Goal: Task Accomplishment & Management: Use online tool/utility

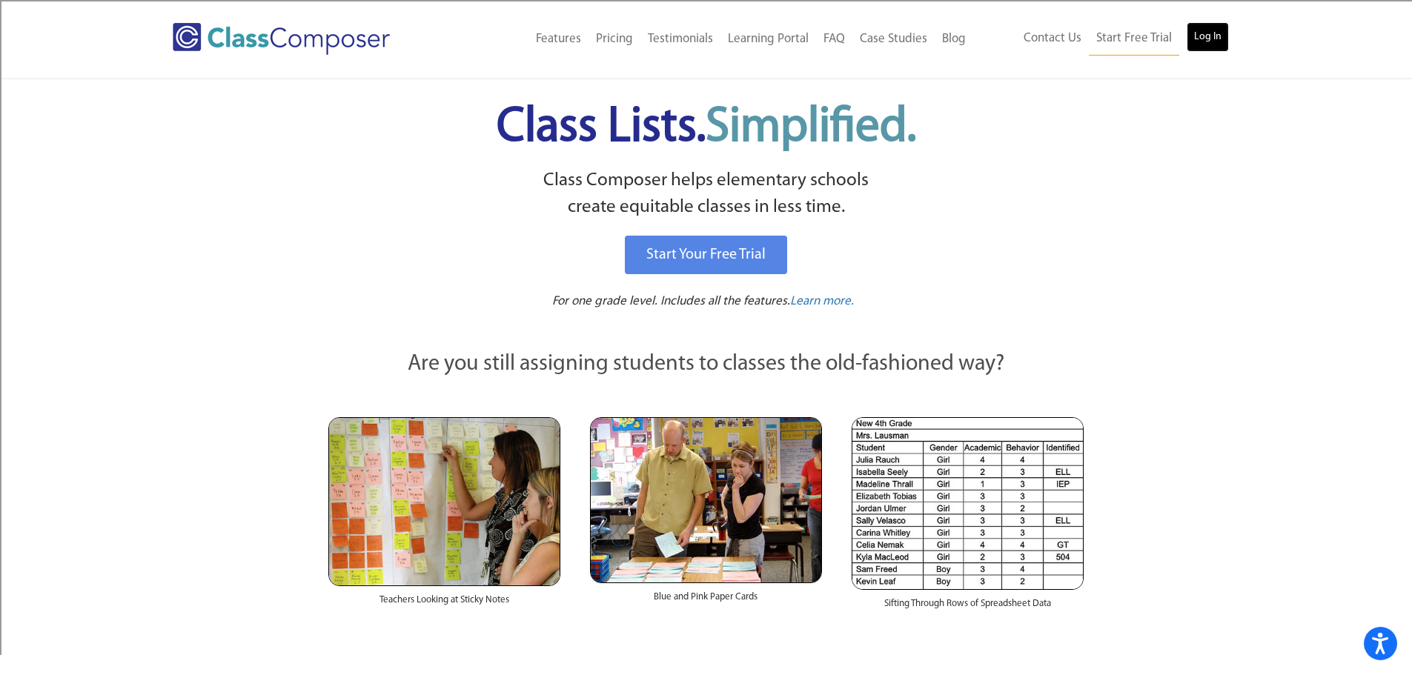
click at [1209, 38] on link "Log In" at bounding box center [1207, 37] width 42 height 30
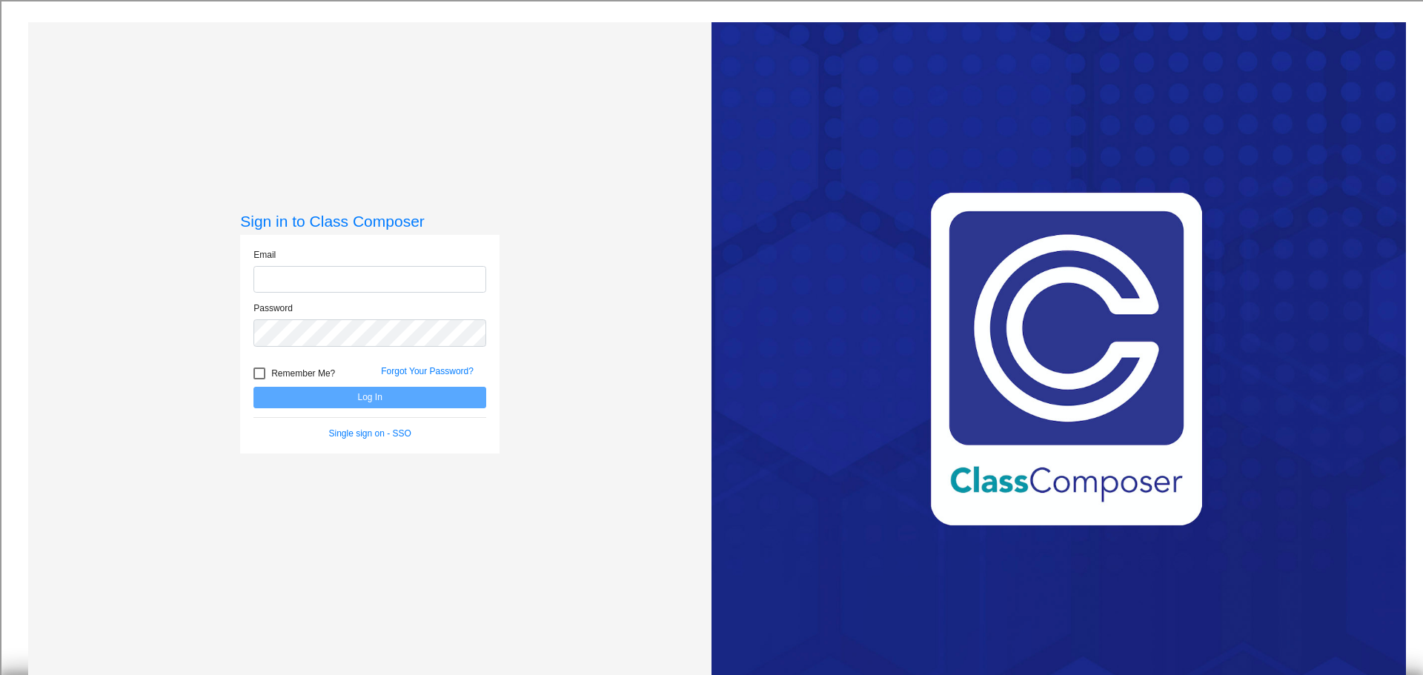
type input "[EMAIL_ADDRESS][DOMAIN_NAME]"
click at [348, 396] on button "Log In" at bounding box center [369, 397] width 233 height 21
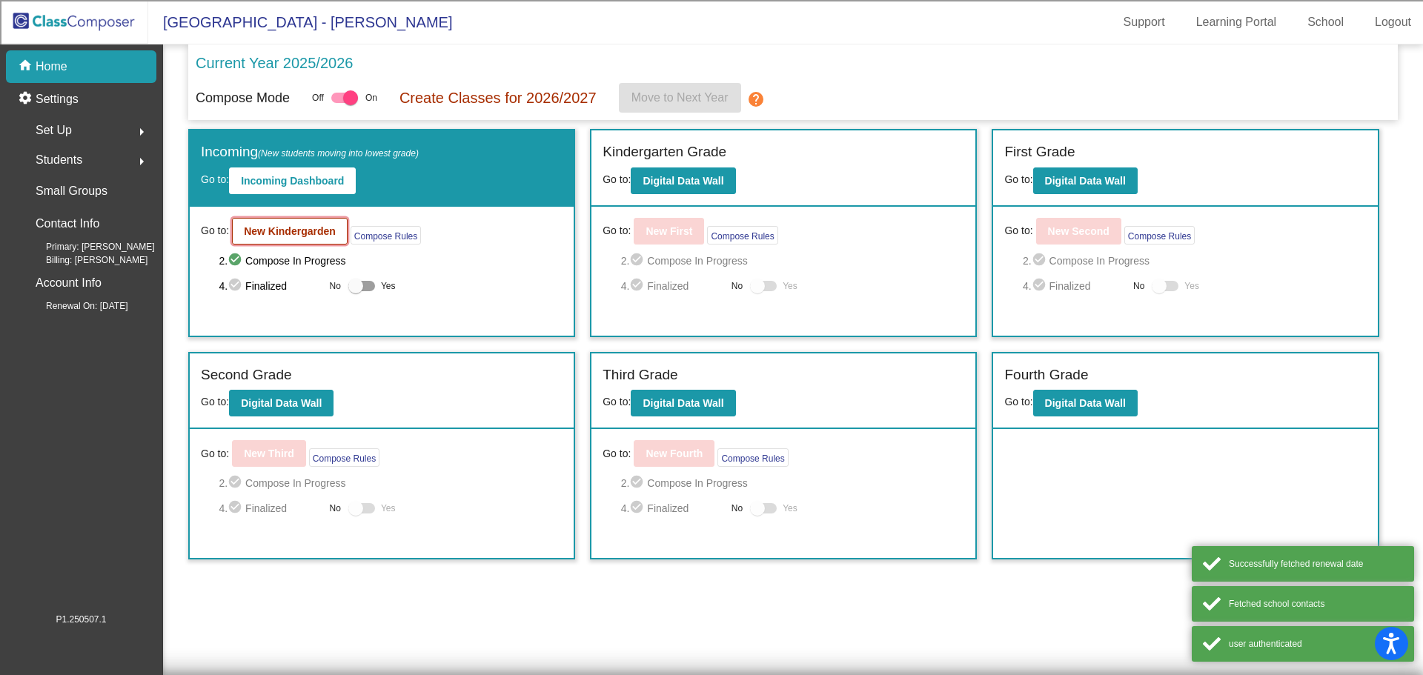
click at [326, 229] on b "New Kindergarden" at bounding box center [290, 231] width 92 height 12
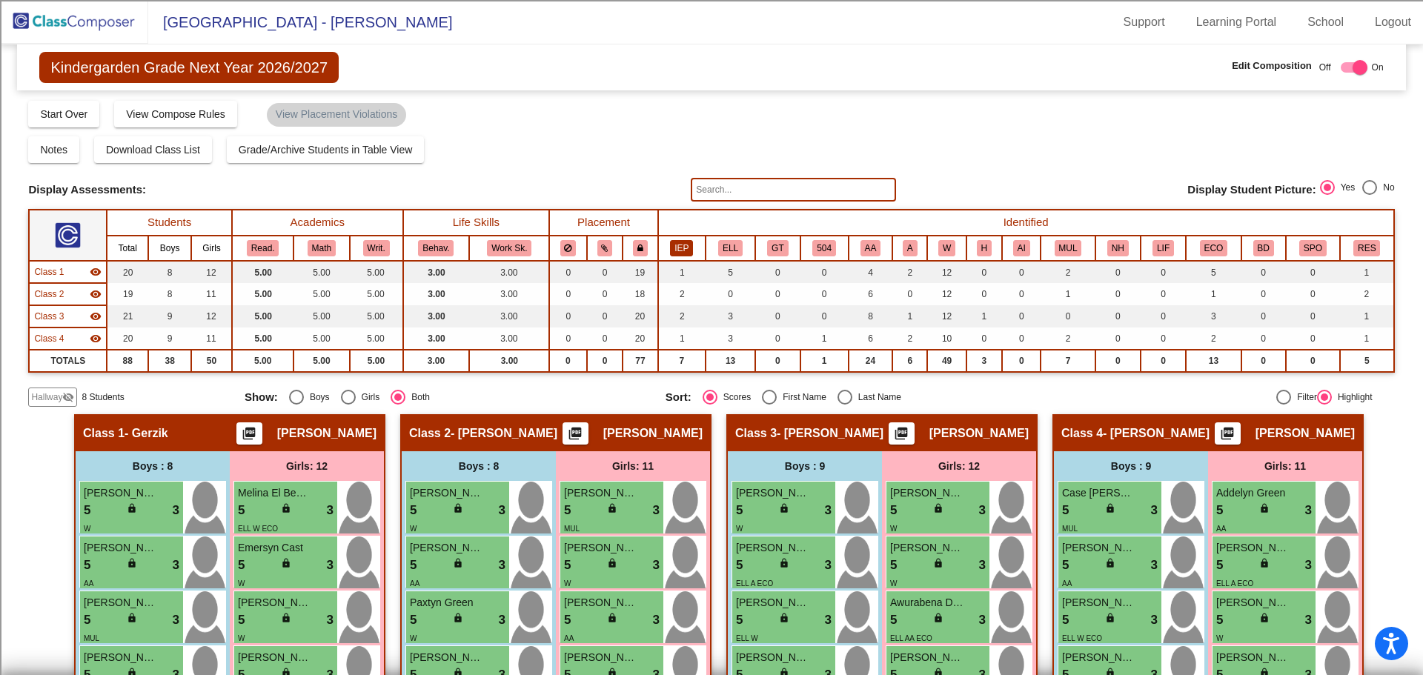
click at [685, 248] on button "IEP" at bounding box center [681, 248] width 23 height 16
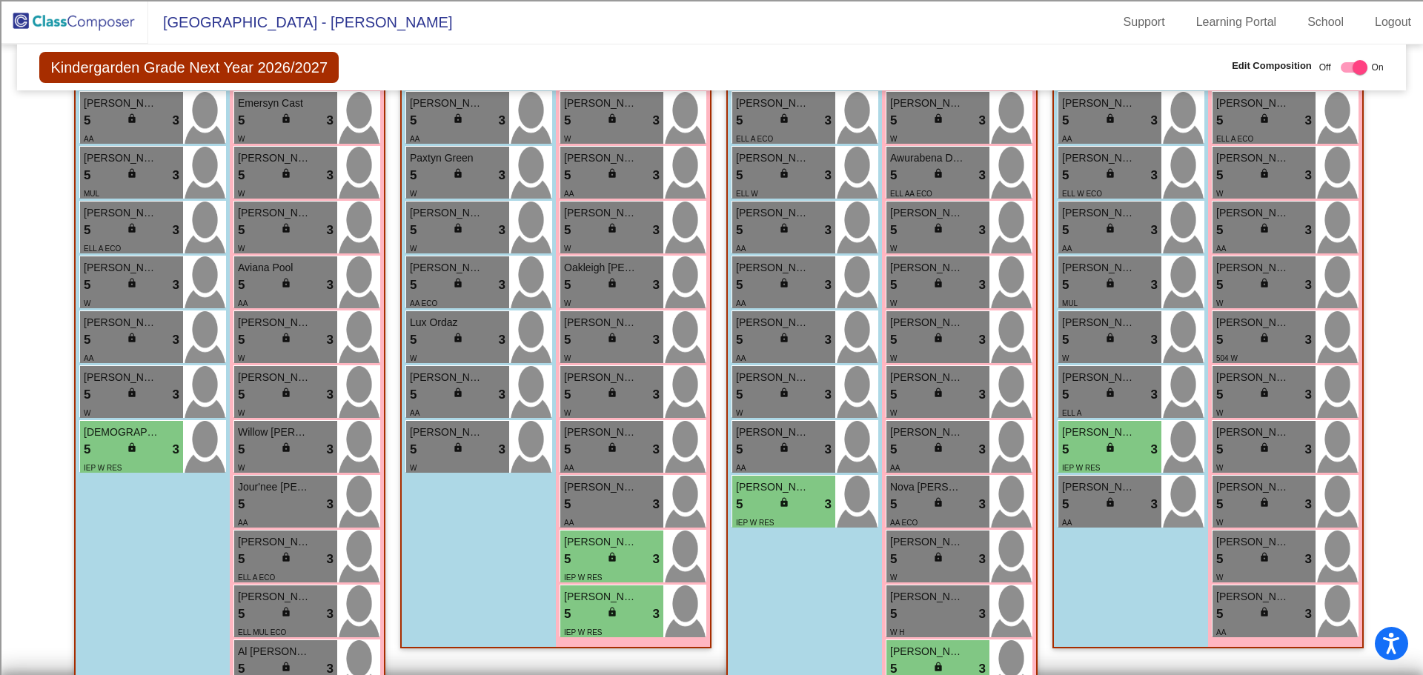
scroll to position [488, 0]
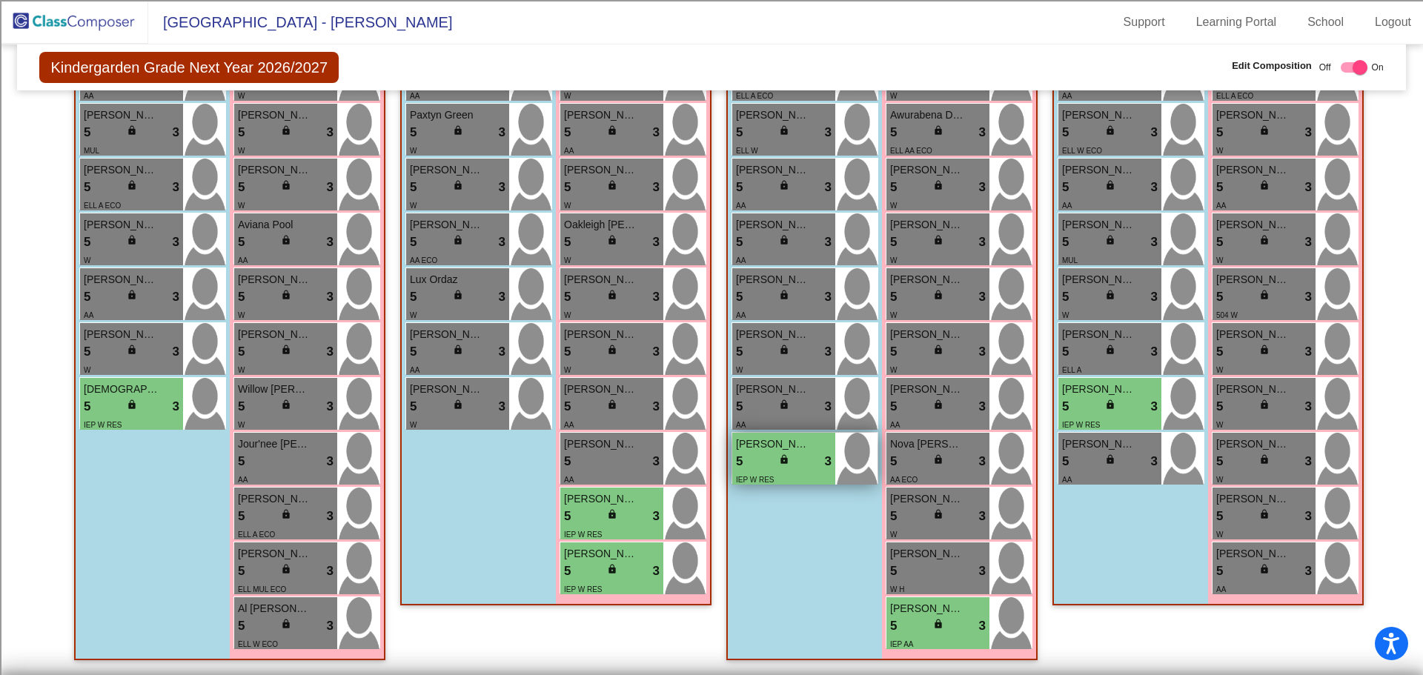
click at [811, 456] on div "5 lock do_not_disturb_alt 3" at bounding box center [784, 461] width 96 height 19
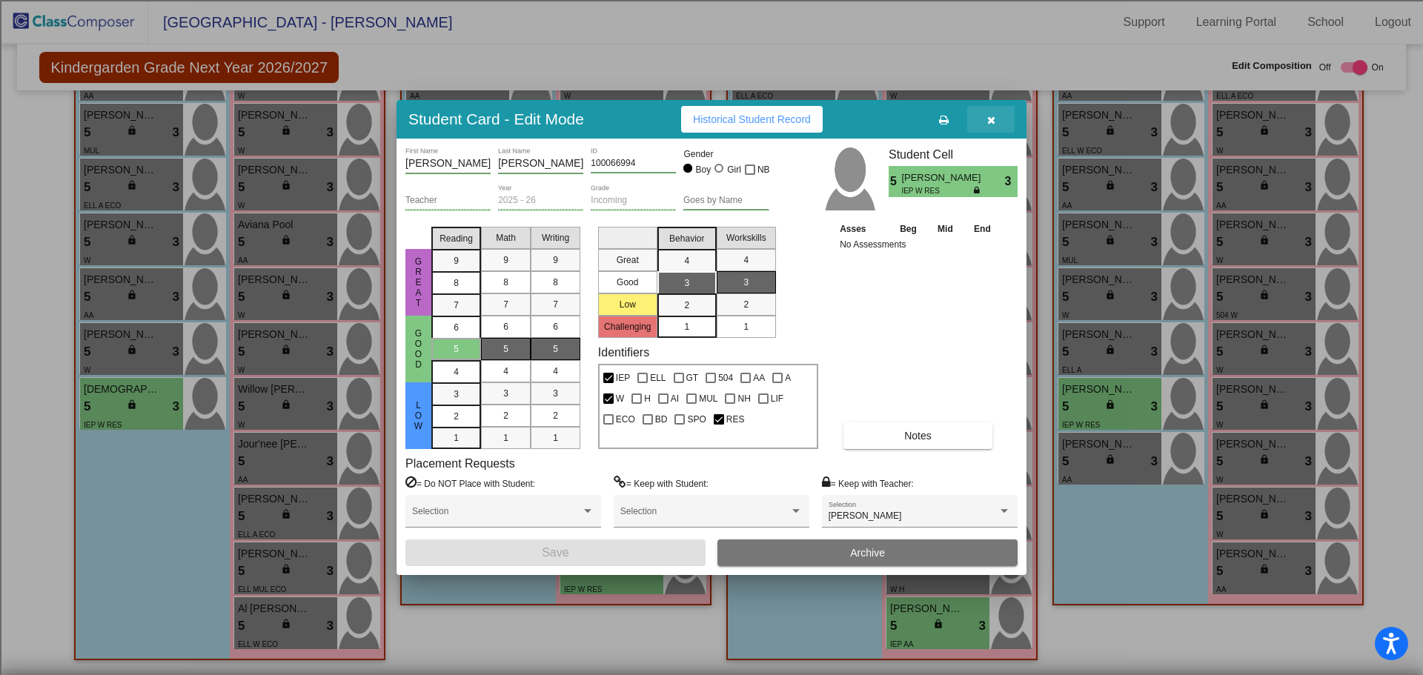
click at [990, 113] on span "button" at bounding box center [991, 119] width 8 height 12
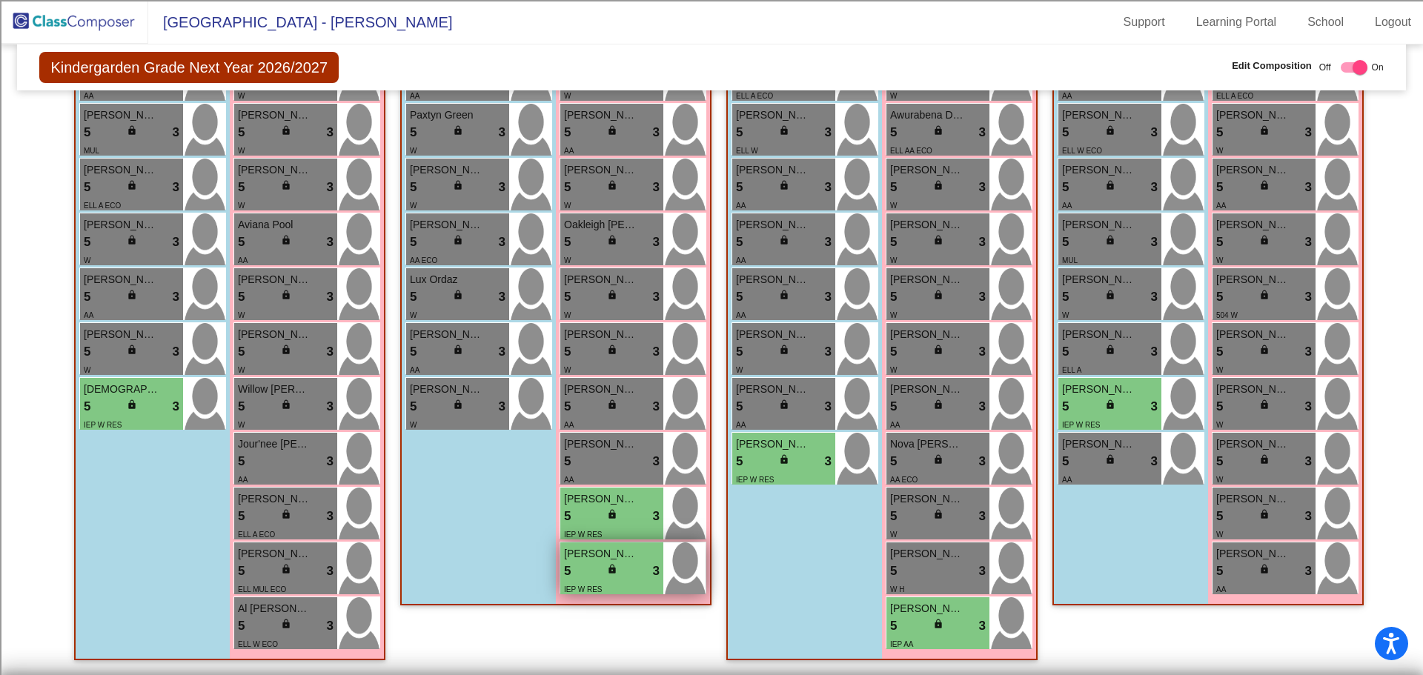
click at [591, 567] on div "5 lock do_not_disturb_alt 3" at bounding box center [612, 571] width 96 height 19
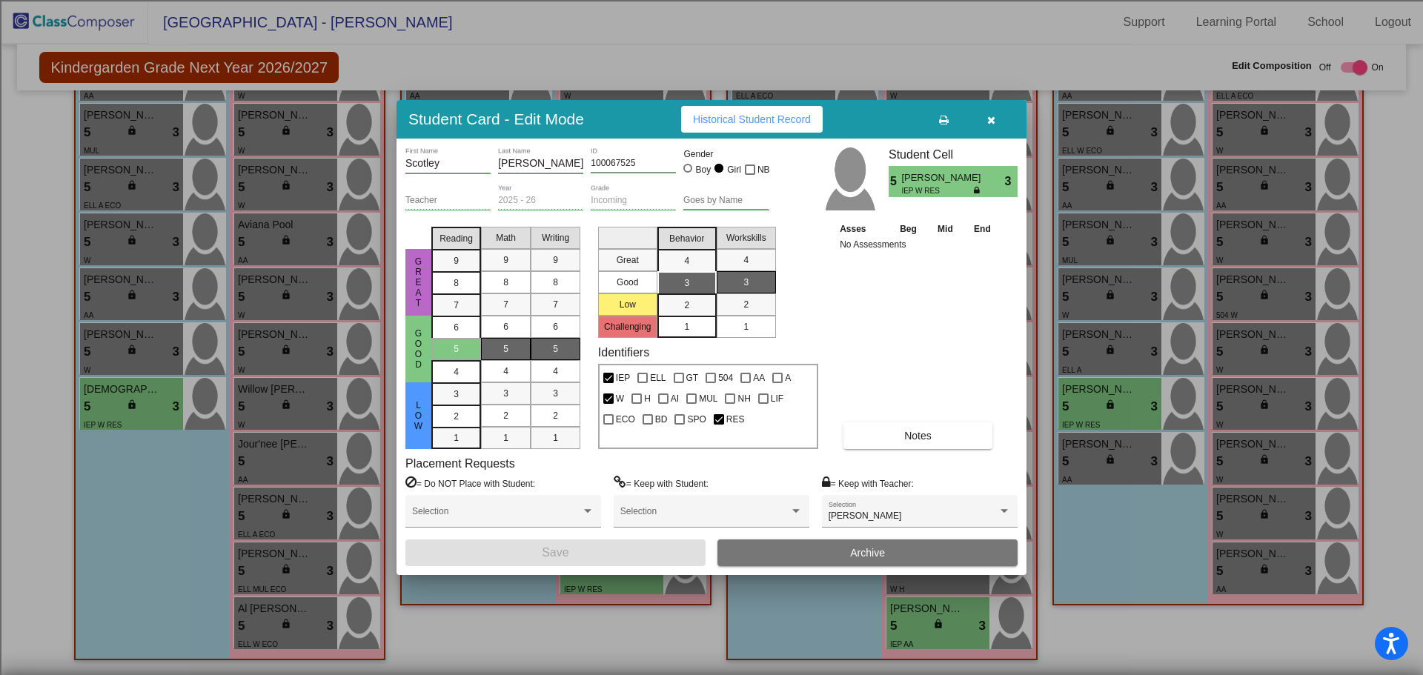
click at [987, 120] on icon "button" at bounding box center [991, 120] width 8 height 10
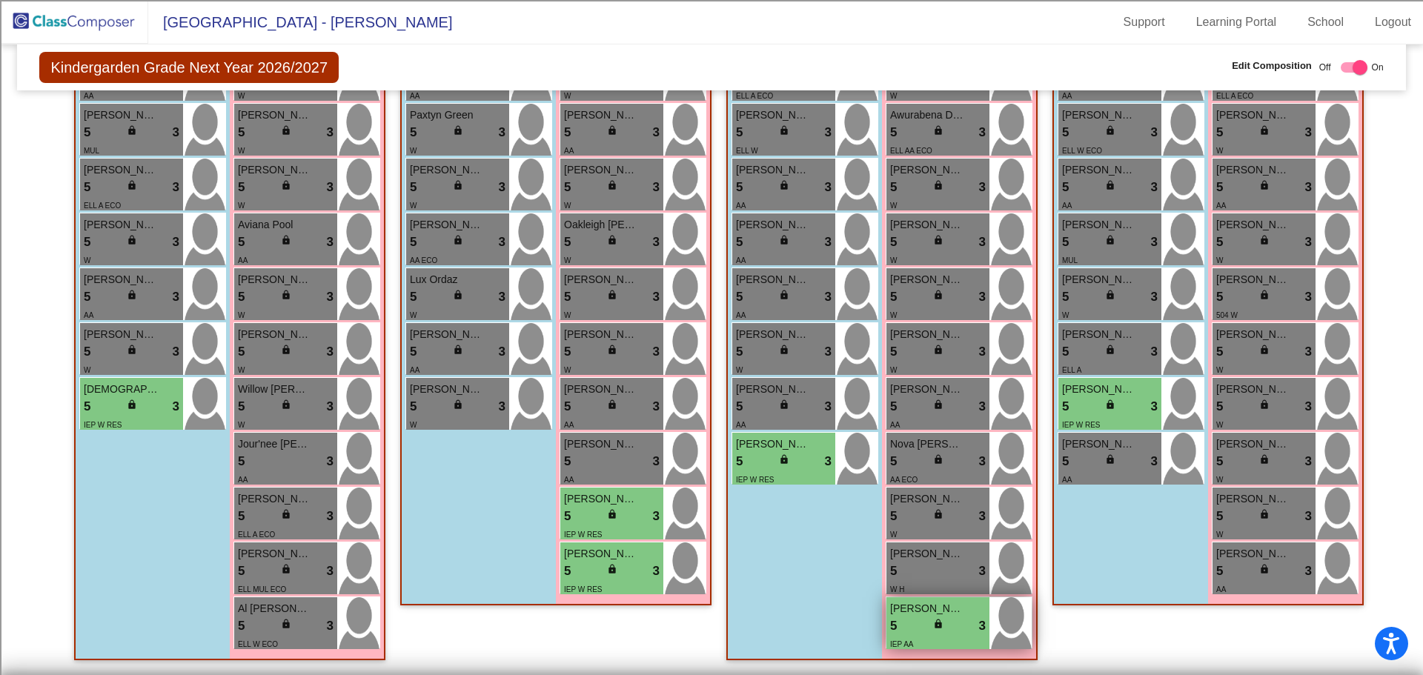
click at [956, 636] on div "IEP AA" at bounding box center [938, 644] width 96 height 16
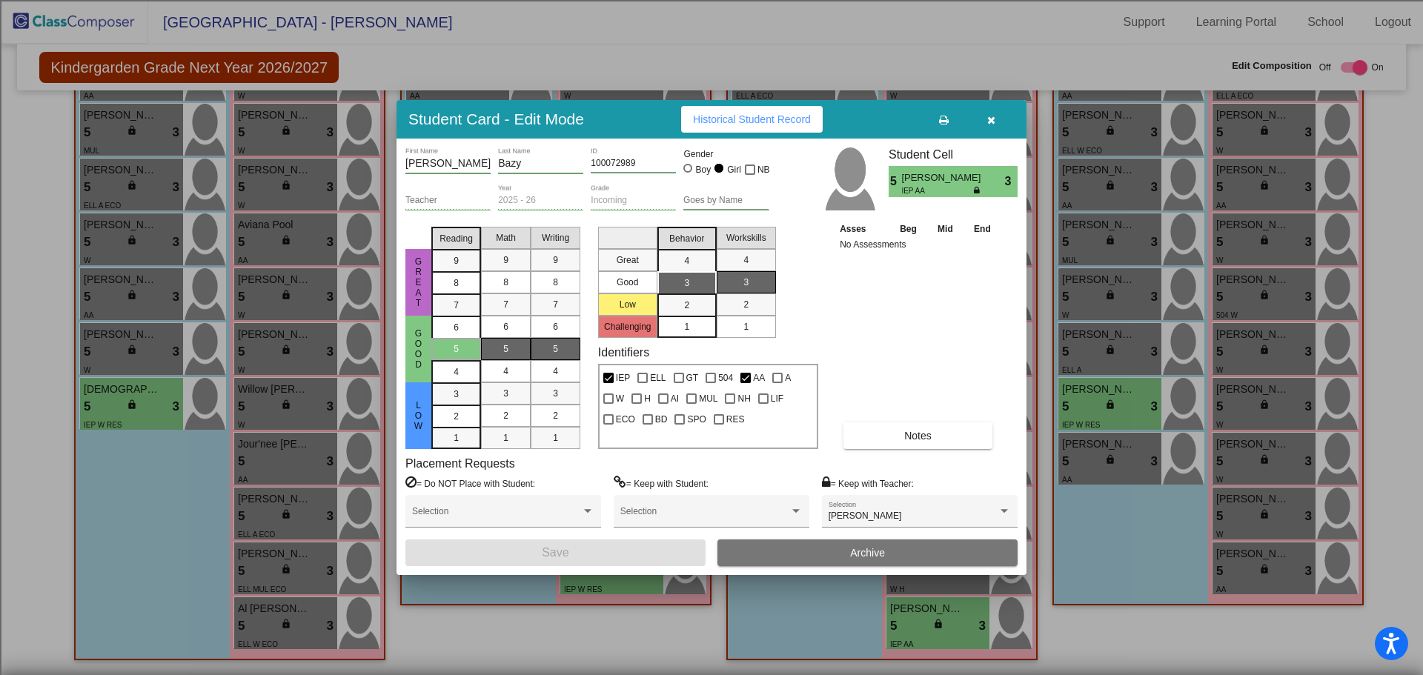
click at [1000, 116] on button "button" at bounding box center [990, 119] width 47 height 27
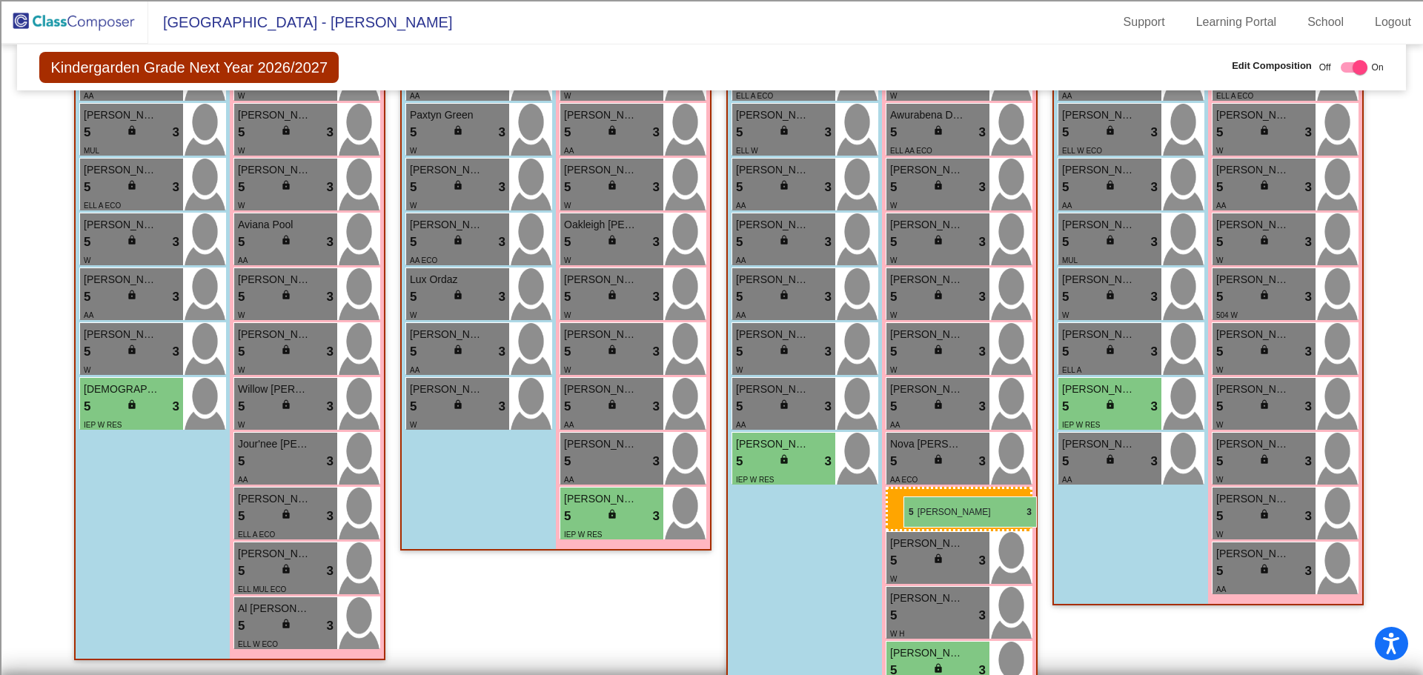
drag, startPoint x: 615, startPoint y: 574, endPoint x: 903, endPoint y: 496, distance: 298.6
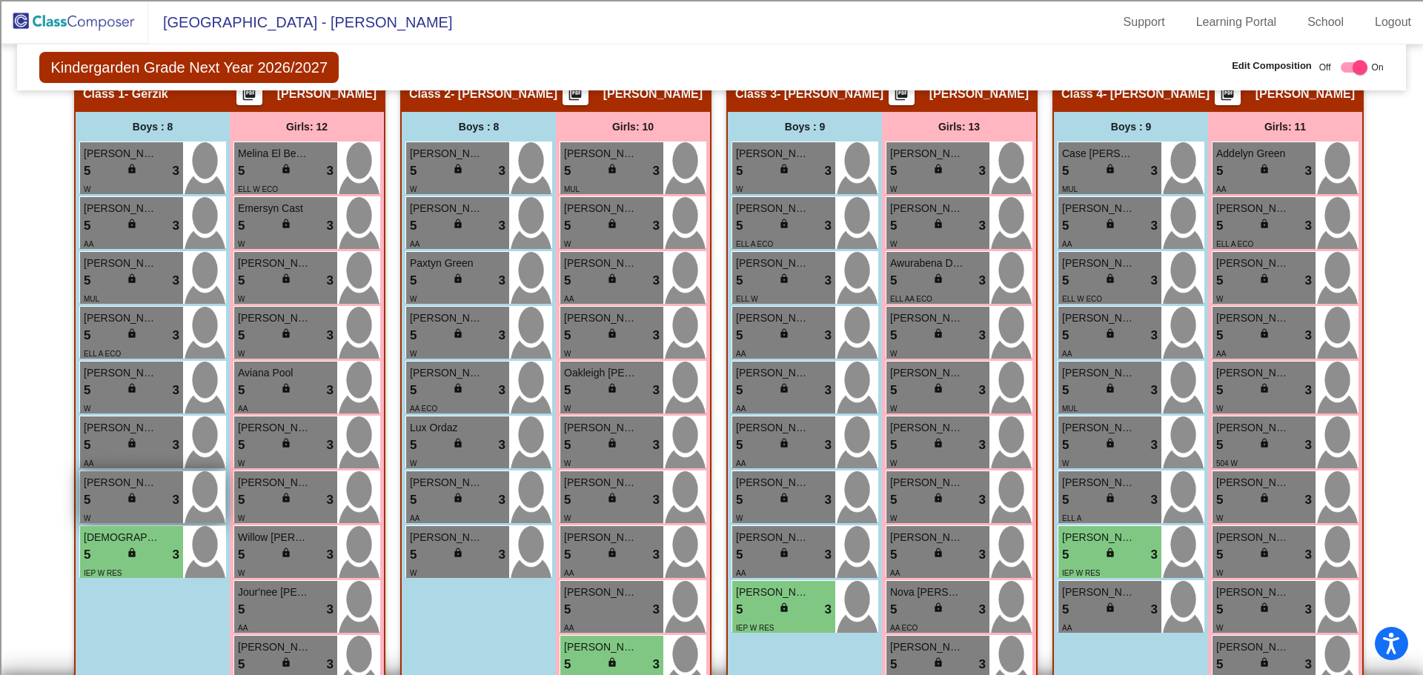
scroll to position [413, 0]
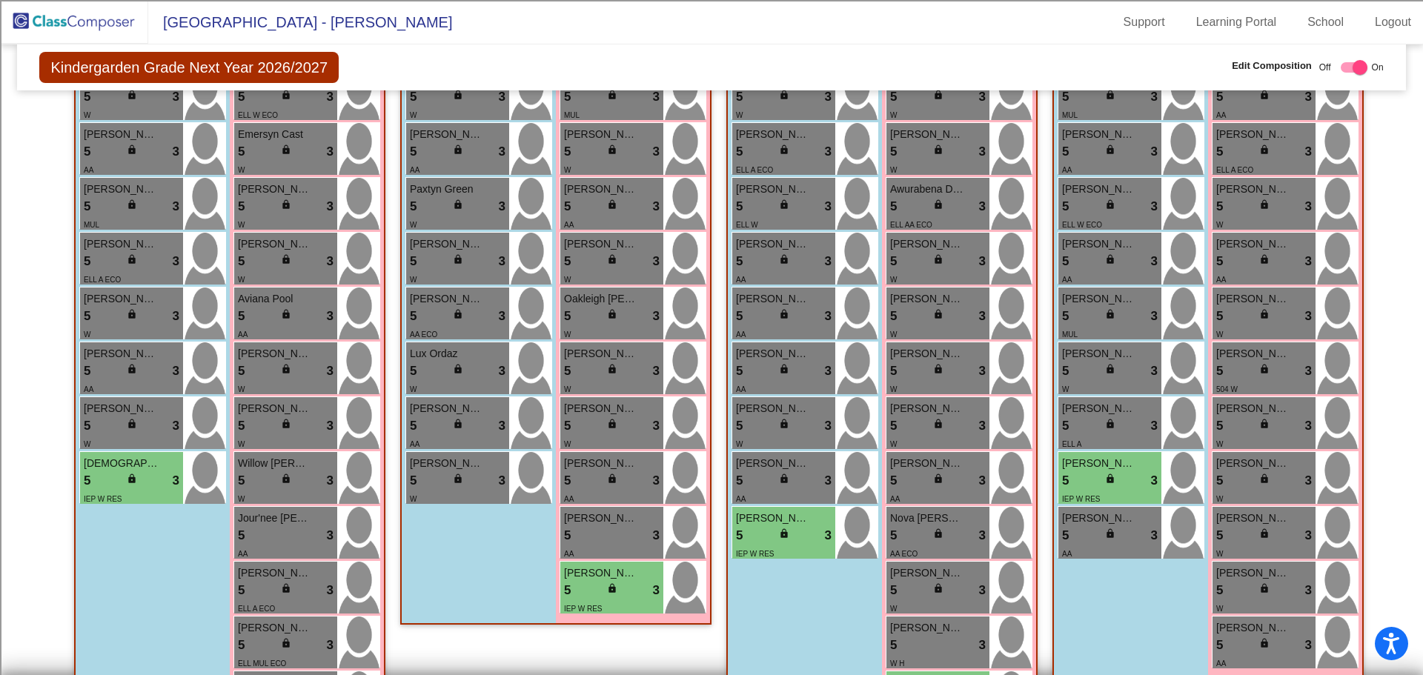
click at [0, 0] on div "Boys : 9 [PERSON_NAME] 5 lock do_not_disturb_alt 3 W [PERSON_NAME] [PERSON_NAME…" at bounding box center [0, 0] width 0 height 0
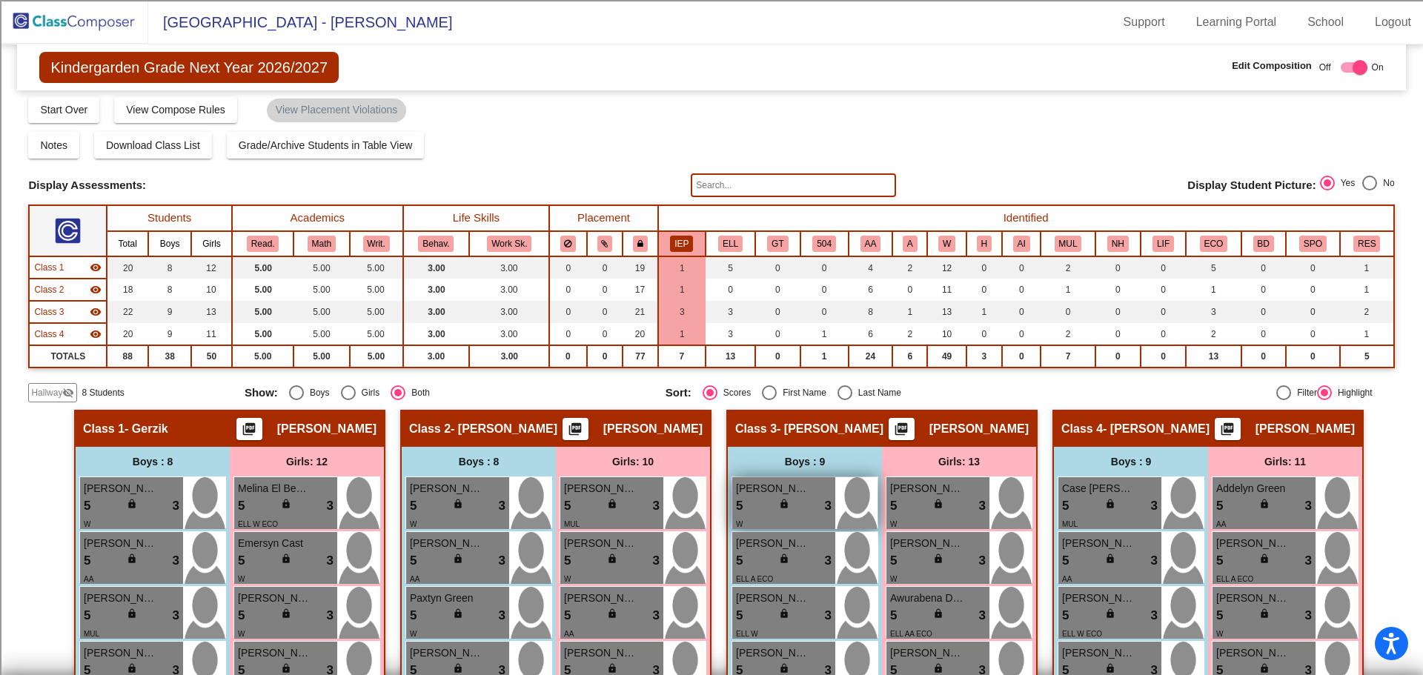
scroll to position [0, 0]
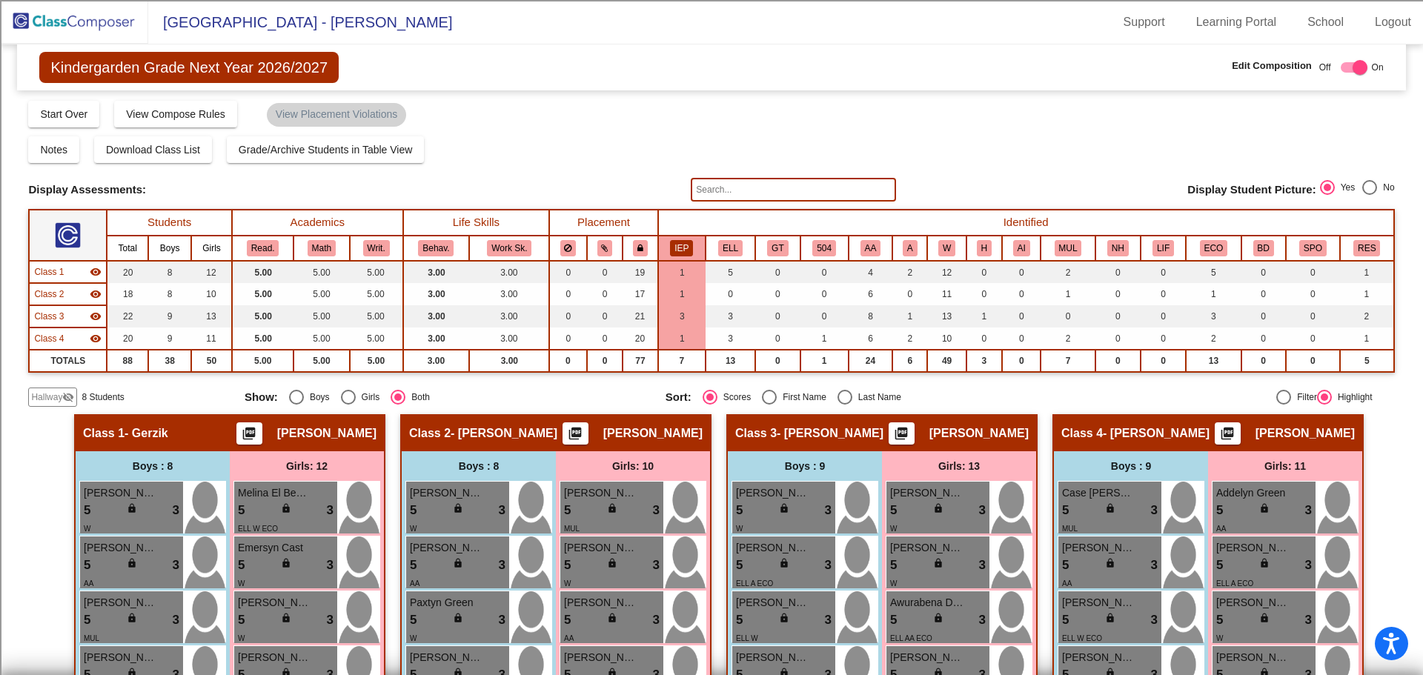
click at [735, 40] on mat-toolbar "[GEOGRAPHIC_DATA] - [PERSON_NAME] Support Learning Portal School Logout" at bounding box center [711, 22] width 1423 height 44
